Goal: Transaction & Acquisition: Purchase product/service

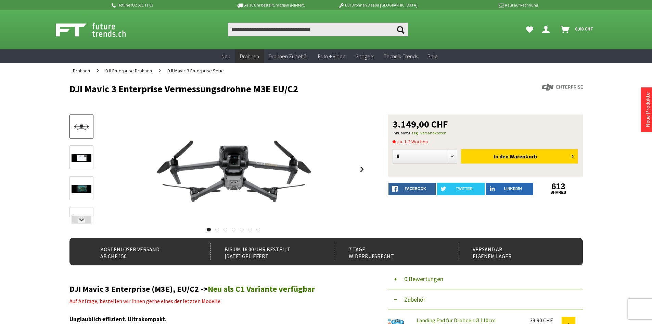
click at [80, 226] on div at bounding box center [218, 227] width 298 height 7
click at [90, 176] on link at bounding box center [81, 188] width 24 height 24
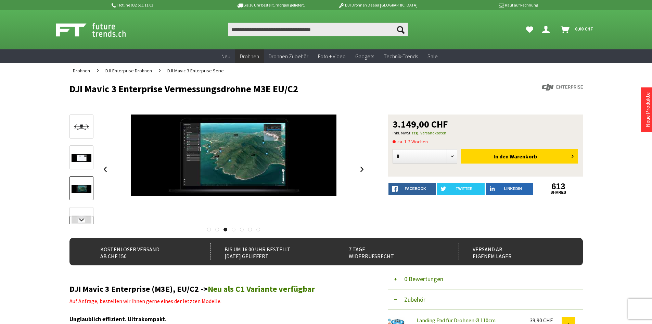
click at [81, 223] on link at bounding box center [81, 220] width 24 height 8
click at [81, 168] on img at bounding box center [82, 165] width 20 height 8
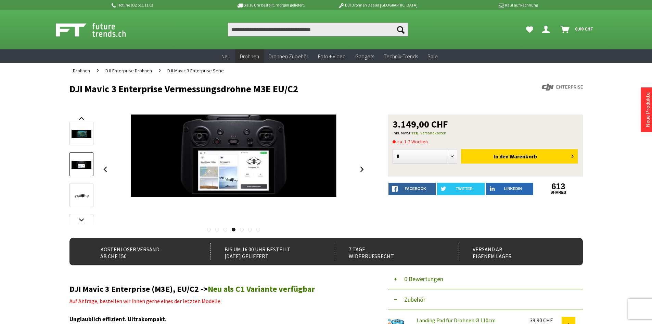
click at [81, 206] on link at bounding box center [81, 195] width 24 height 24
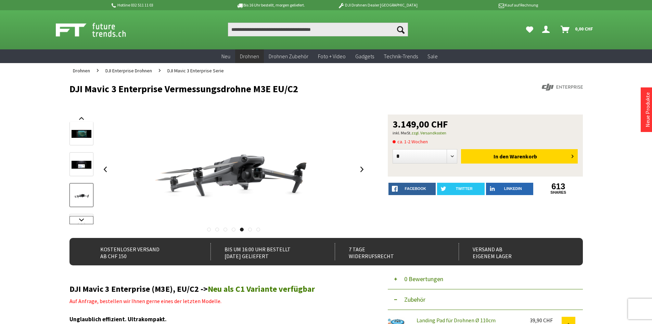
click at [83, 217] on link at bounding box center [81, 220] width 24 height 8
click at [85, 170] on img at bounding box center [82, 174] width 20 height 11
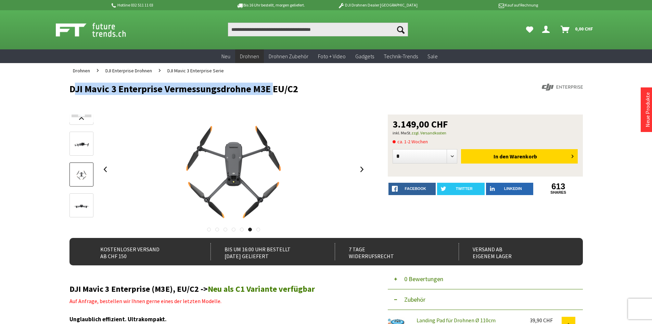
drag, startPoint x: 269, startPoint y: 92, endPoint x: 68, endPoint y: 87, distance: 200.3
copy h1 "DJI Mavic 3 Enterprise Vermessungsdrohne M3E"
